Goal: Find specific page/section: Find specific page/section

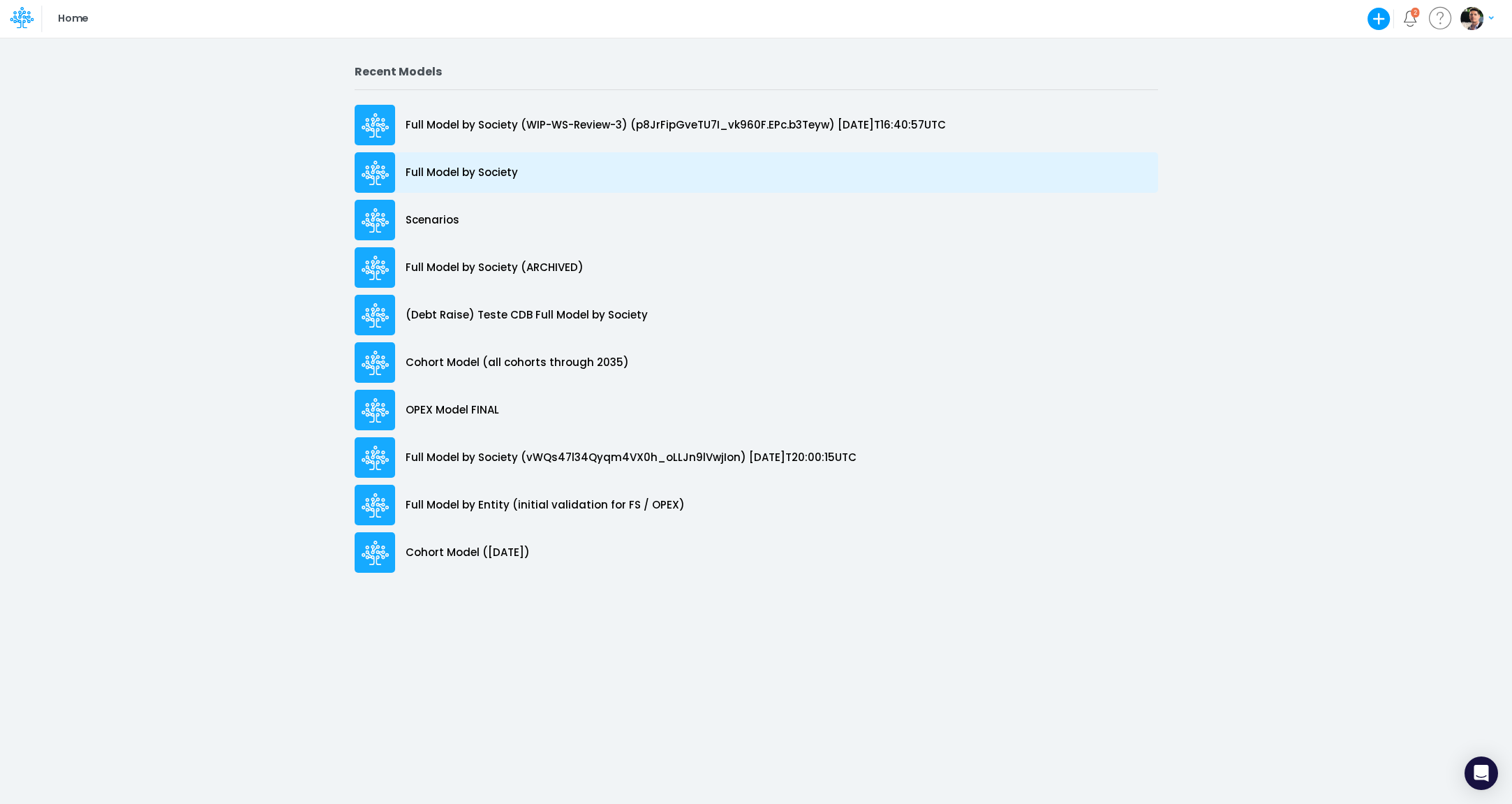
click at [462, 182] on div "Full Model by Society" at bounding box center [757, 172] width 804 height 41
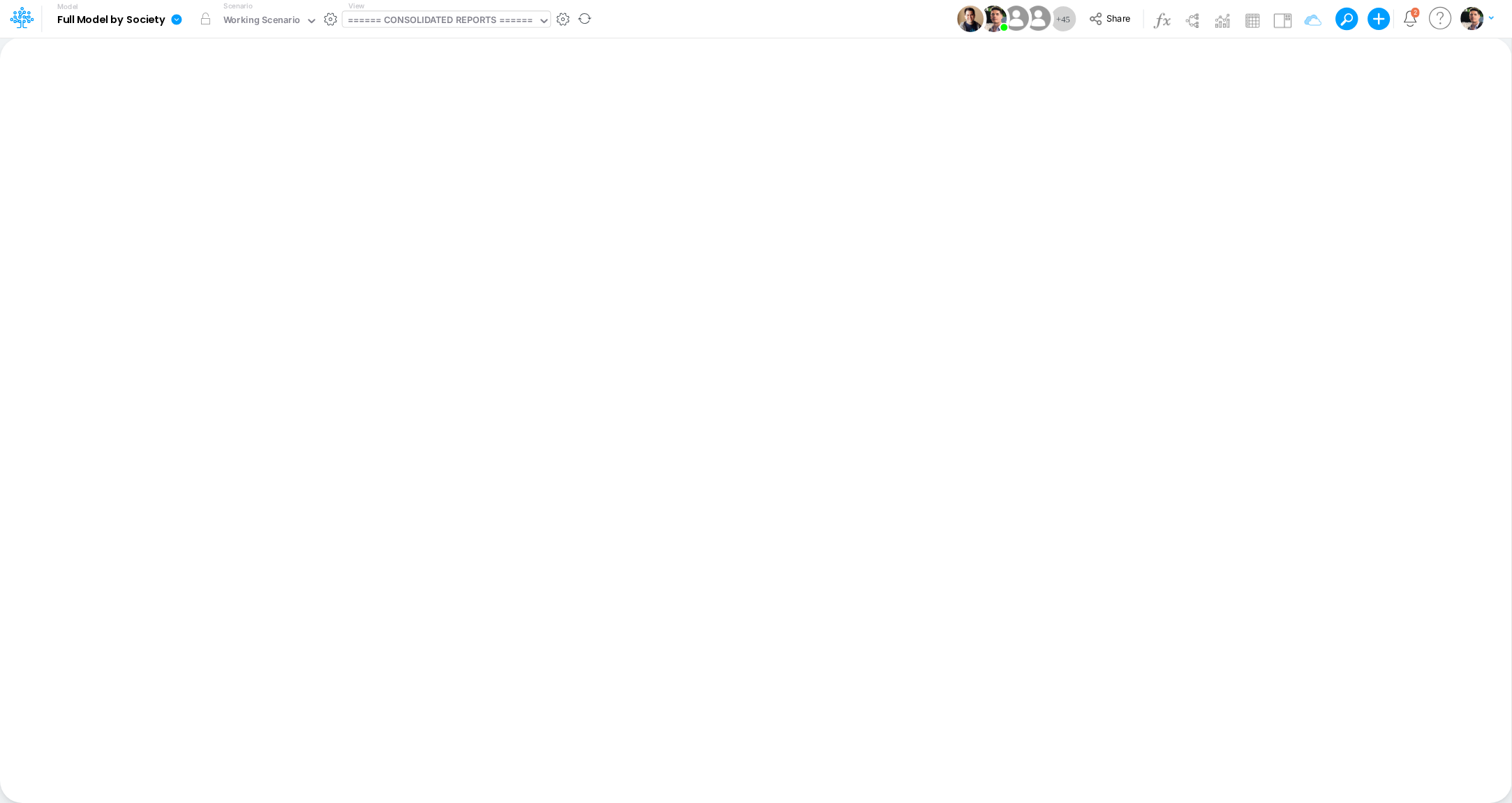
click at [473, 19] on div "====== CONSOLIDATED REPORTS ======" at bounding box center [440, 21] width 186 height 16
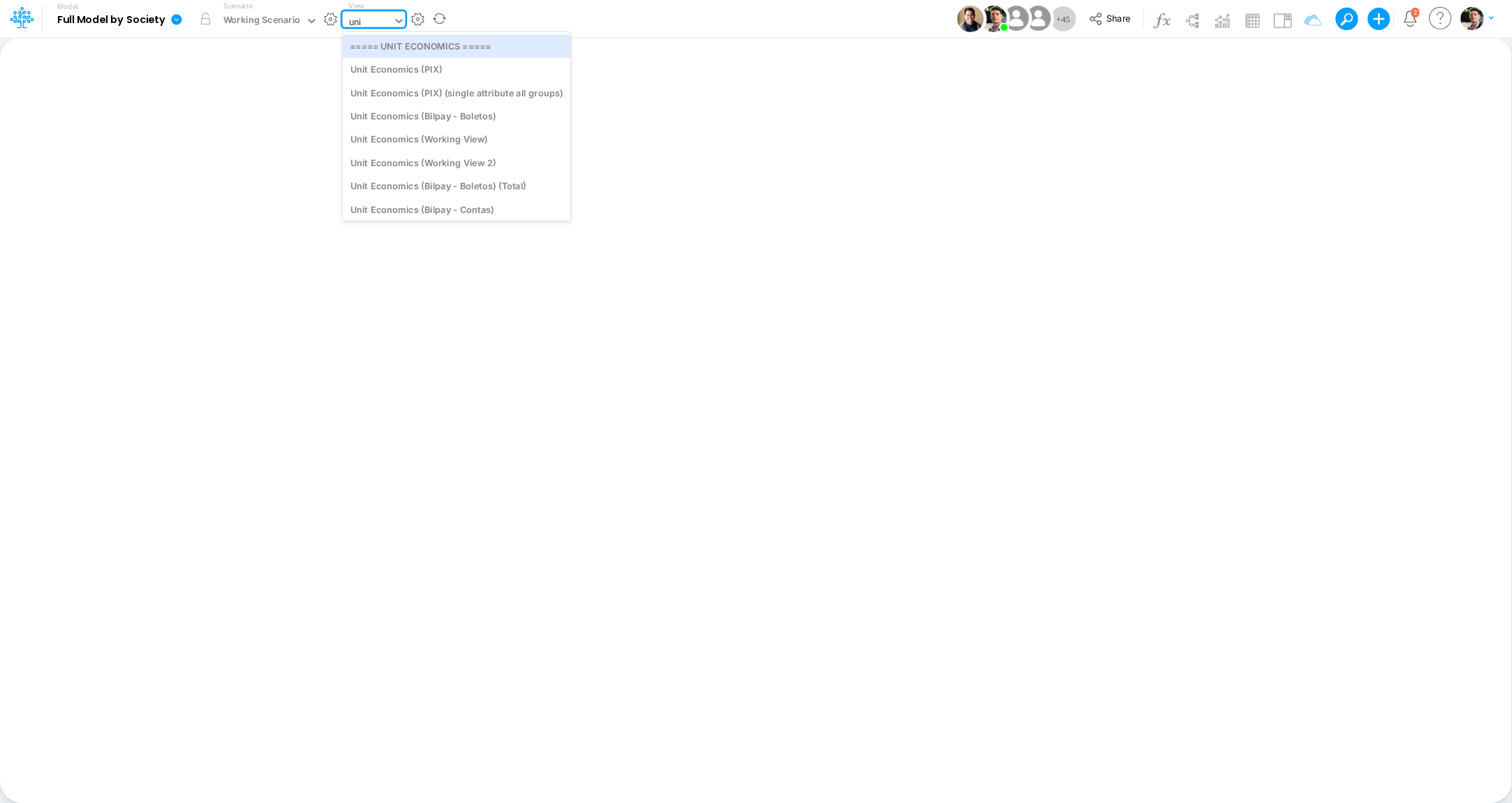
type input "unit"
click at [431, 70] on div "Unit Economics (PIX)" at bounding box center [457, 69] width 228 height 23
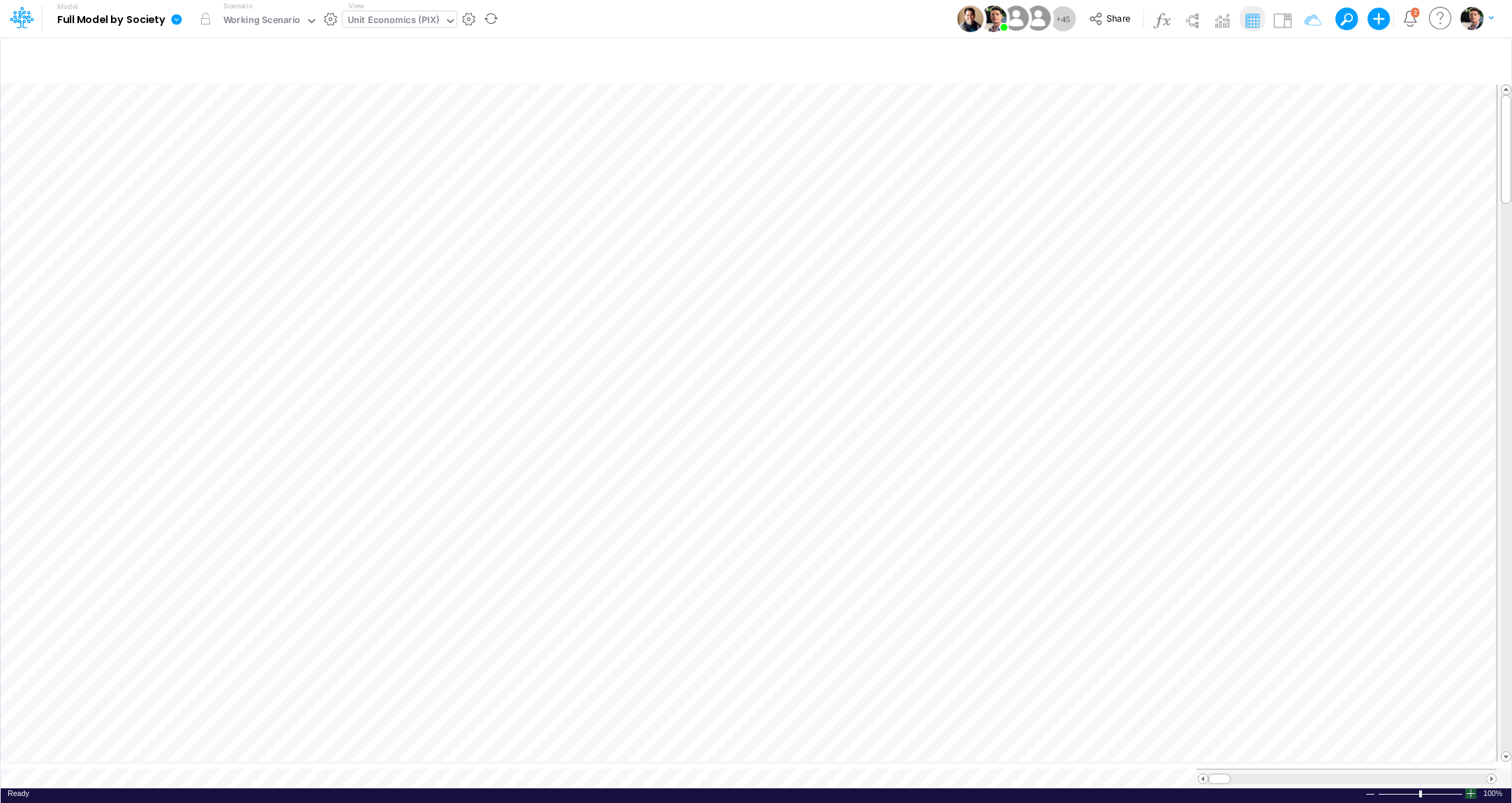
click at [1472, 788] on div at bounding box center [1471, 793] width 11 height 11
click at [381, 22] on div "Unit Economics (PIX)" at bounding box center [393, 21] width 92 height 16
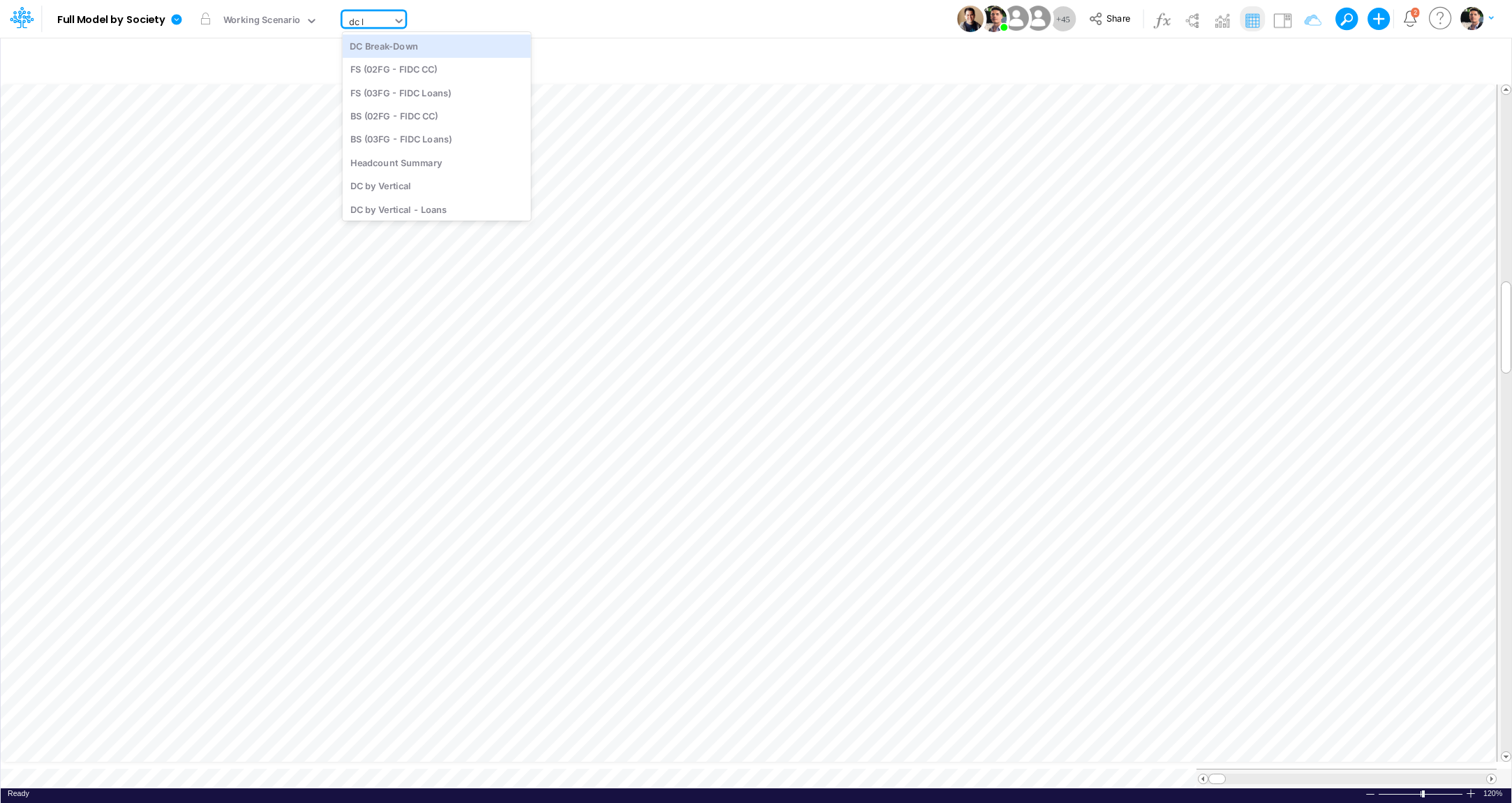
type input "dc by"
click at [398, 50] on div "DC by Vertical" at bounding box center [437, 46] width 188 height 23
type input "DC by Vertical"
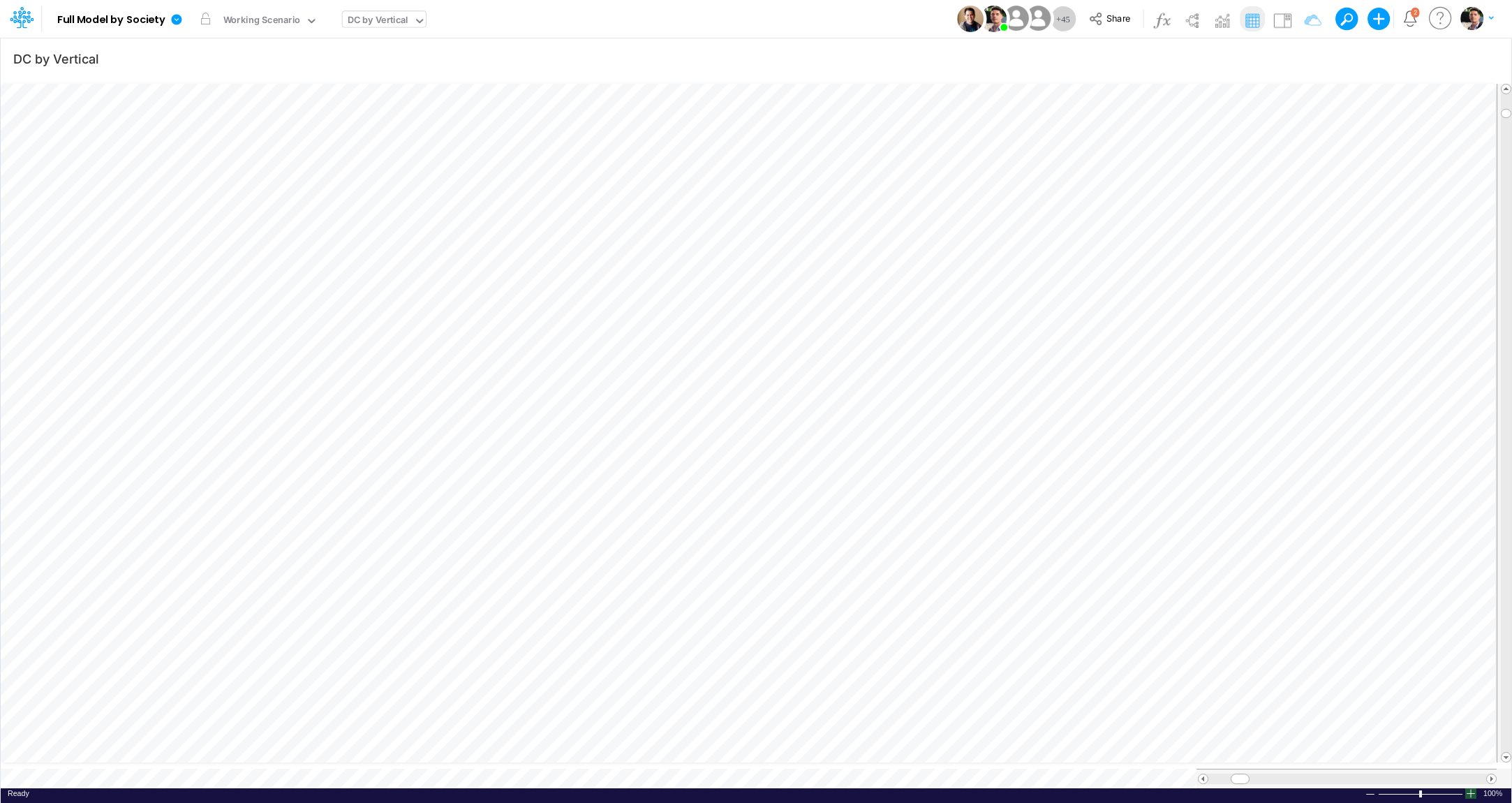
click at [1470, 788] on div at bounding box center [1471, 793] width 11 height 11
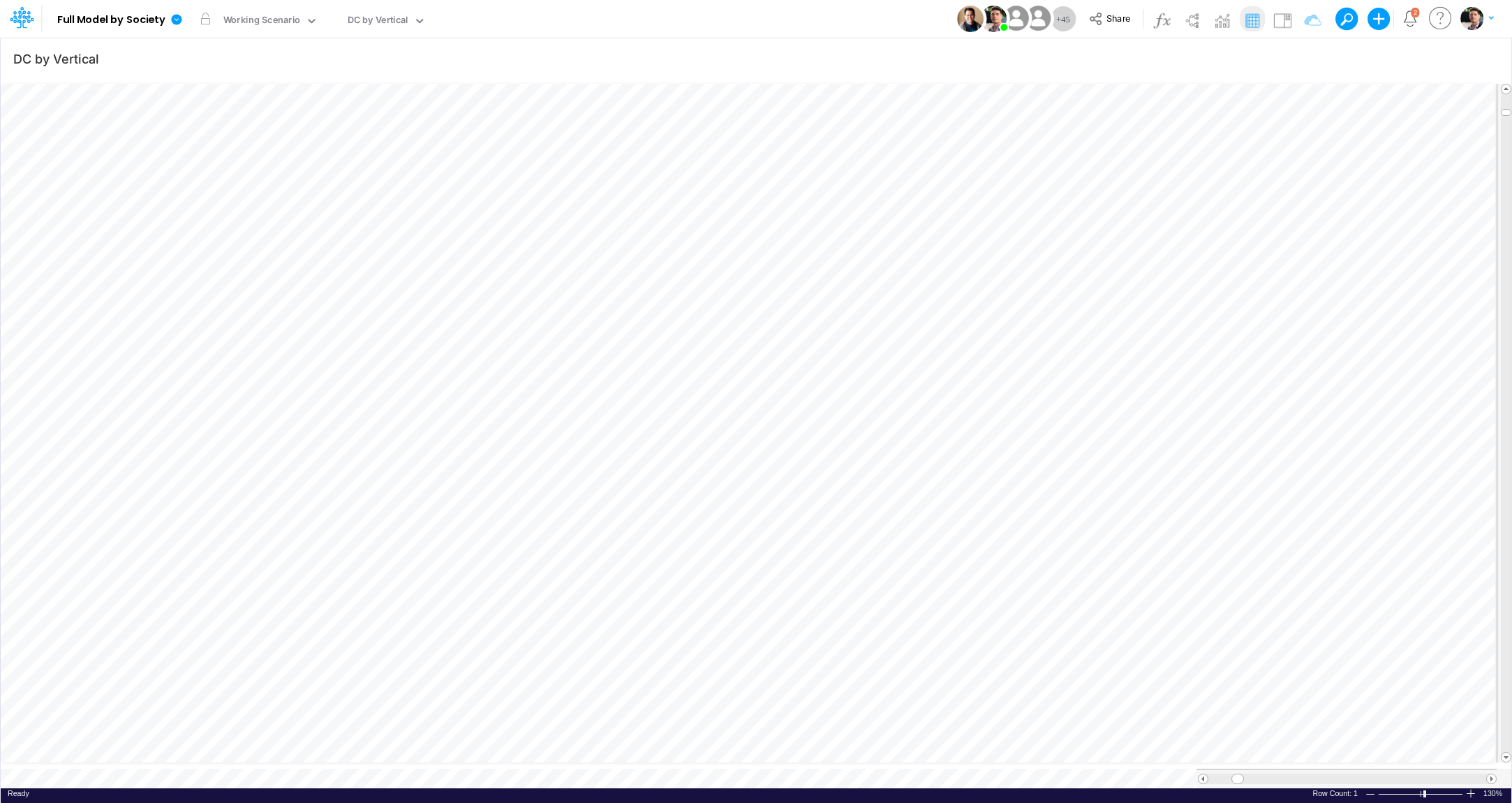
scroll to position [6, 37]
